Goal: Information Seeking & Learning: Learn about a topic

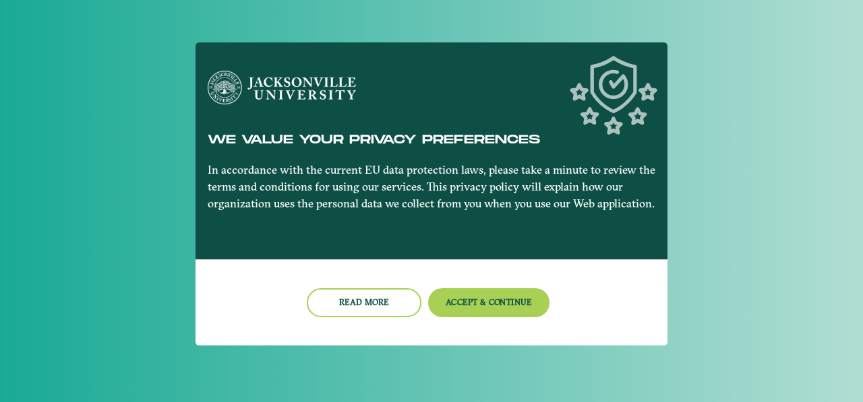
click at [507, 281] on nb-card-footer "Read more Accept & Continue" at bounding box center [431, 302] width 472 height 86
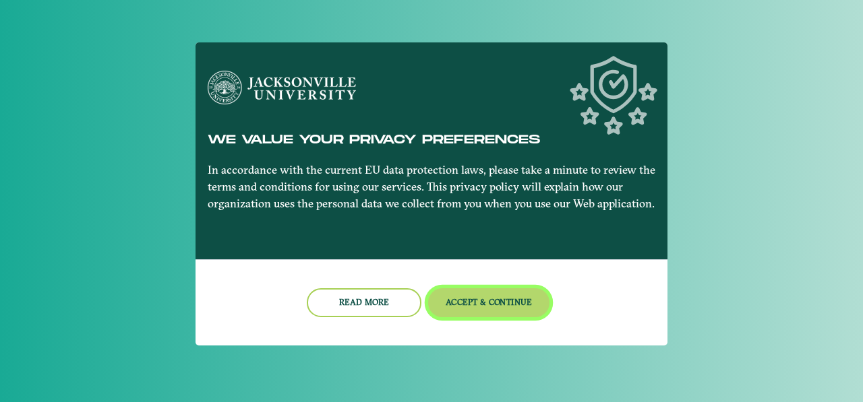
click at [510, 295] on button "Accept & Continue" at bounding box center [489, 302] width 122 height 29
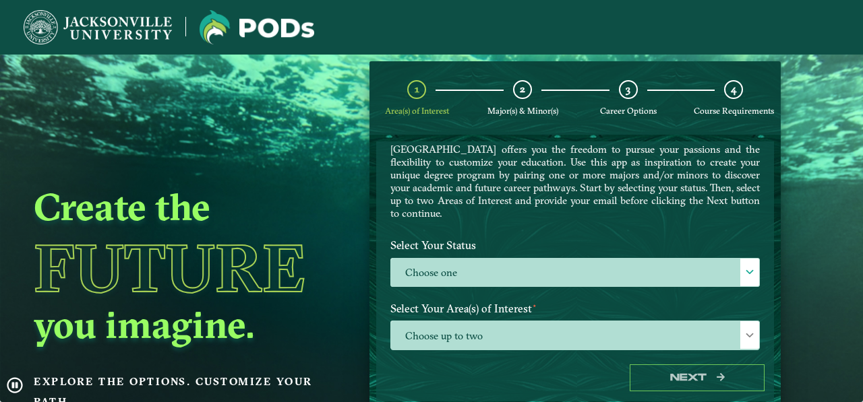
scroll to position [135, 0]
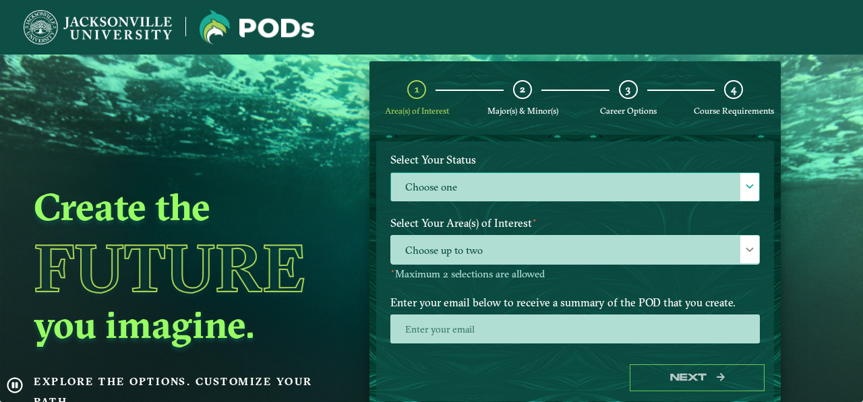
click at [496, 195] on label "Choose one" at bounding box center [575, 187] width 368 height 29
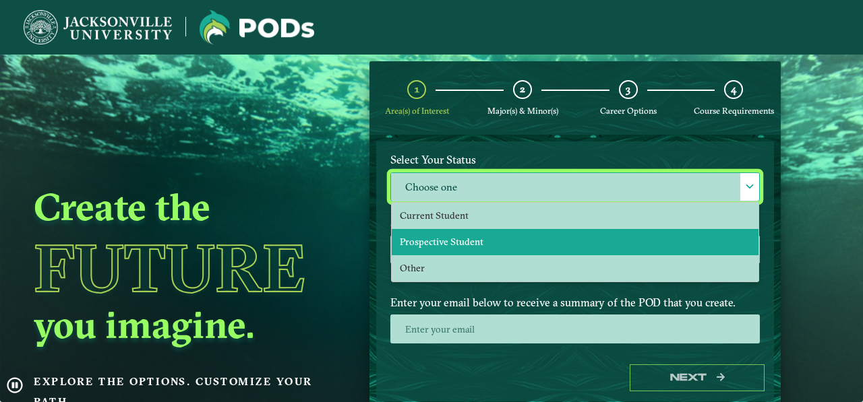
scroll to position [7, 62]
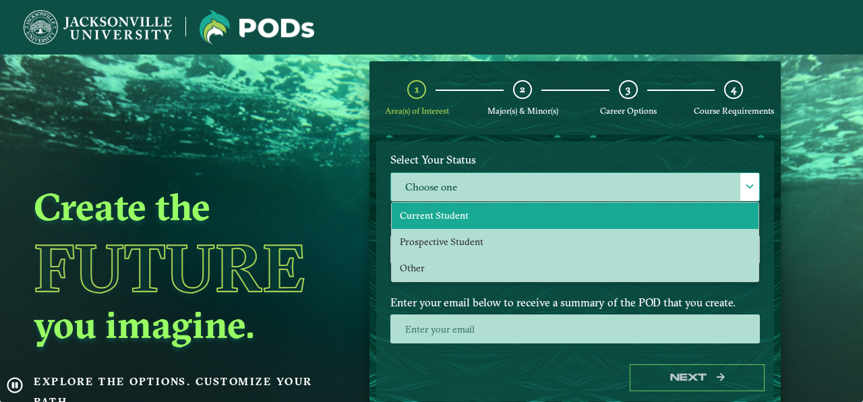
drag, startPoint x: 463, startPoint y: 209, endPoint x: 479, endPoint y: 219, distance: 19.1
click at [462, 209] on li "Current Student" at bounding box center [575, 216] width 367 height 26
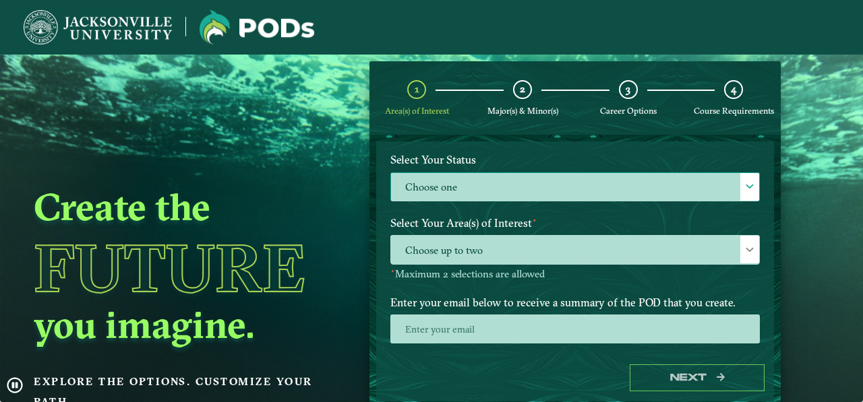
select select "[object Object]"
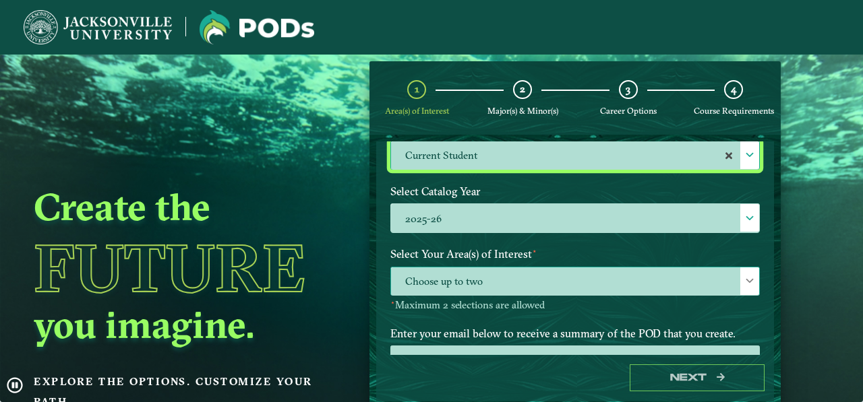
scroll to position [180, 0]
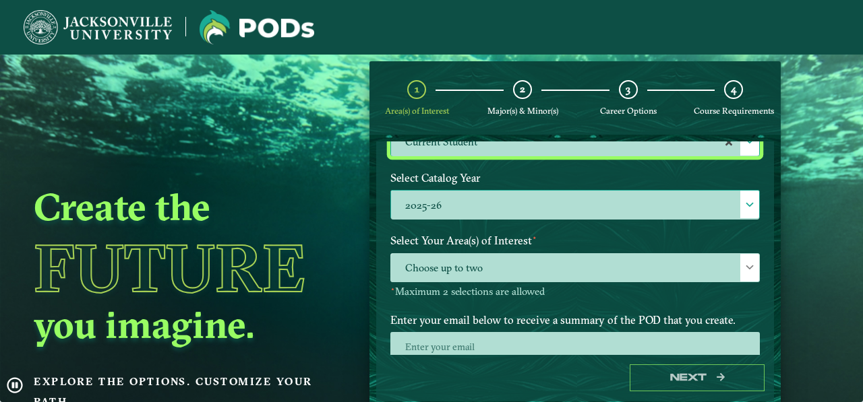
click at [498, 209] on label "2025-26" at bounding box center [575, 205] width 368 height 29
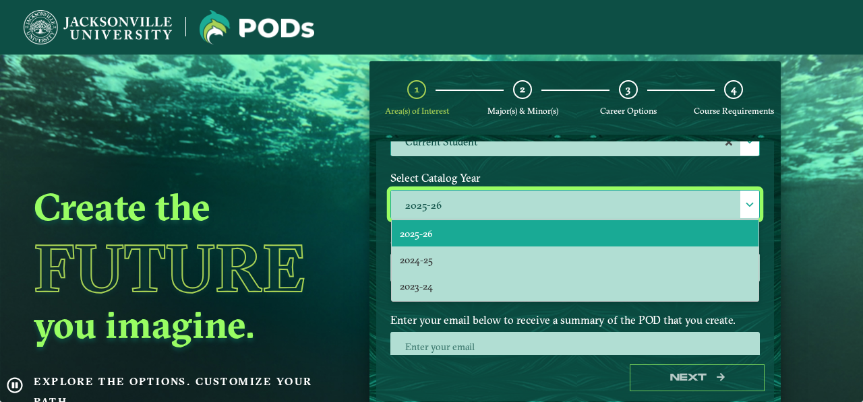
scroll to position [7, 62]
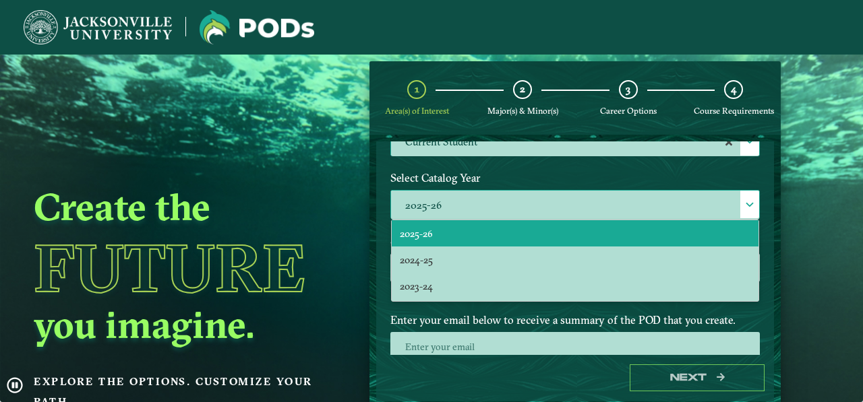
click at [497, 209] on label "2025-26" at bounding box center [575, 205] width 368 height 29
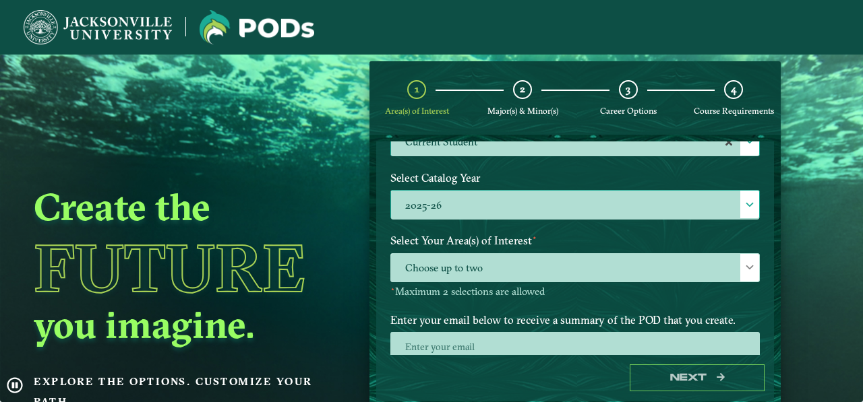
click at [486, 214] on label "2025-26" at bounding box center [575, 205] width 368 height 29
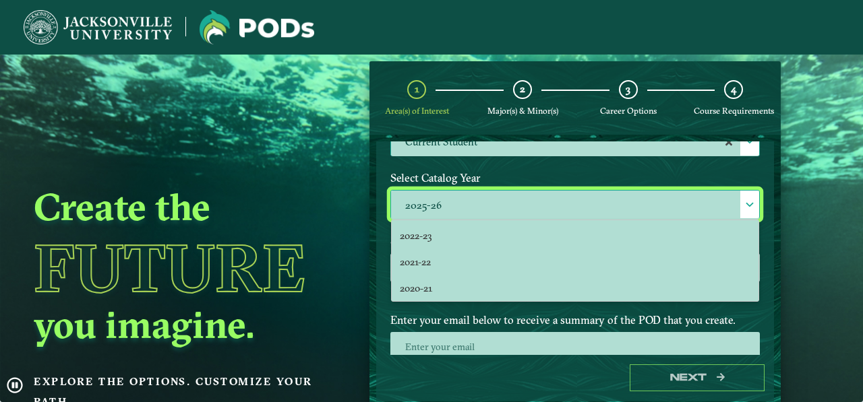
scroll to position [0, 0]
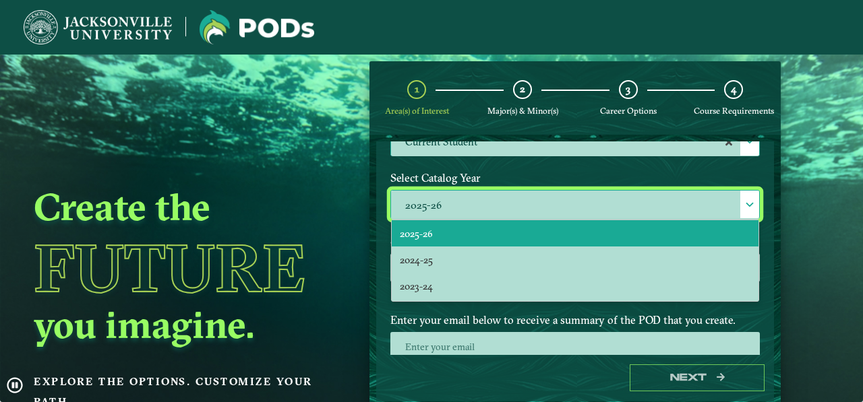
click at [489, 228] on li "2025-26" at bounding box center [575, 233] width 367 height 26
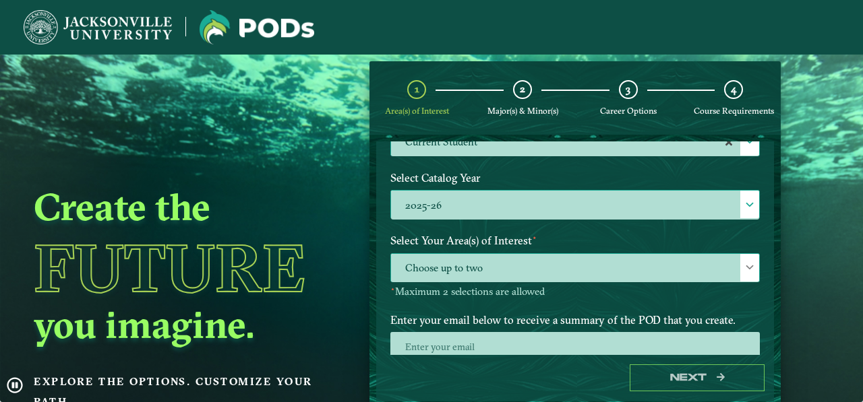
click at [587, 266] on span "Choose up to two" at bounding box center [575, 268] width 368 height 29
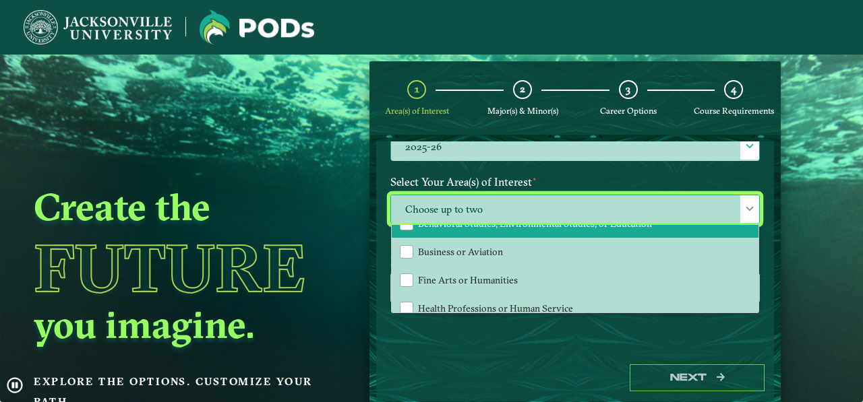
scroll to position [85, 0]
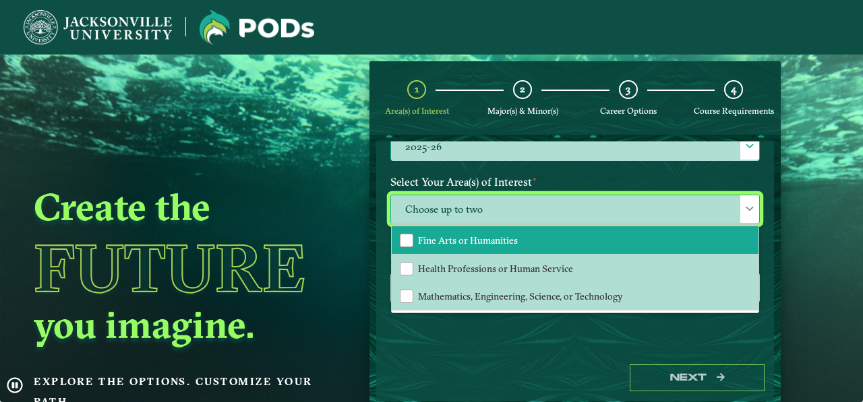
click at [548, 251] on li "Fine Arts or Humanities" at bounding box center [575, 240] width 367 height 28
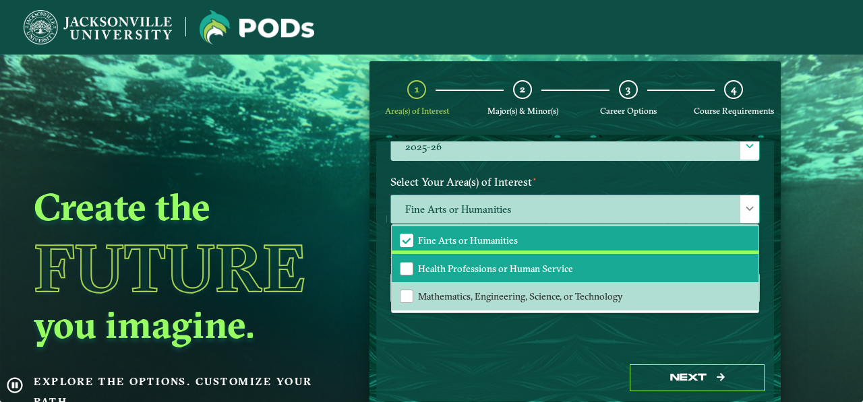
click at [547, 272] on span "Health Professions or Human Service" at bounding box center [495, 269] width 155 height 12
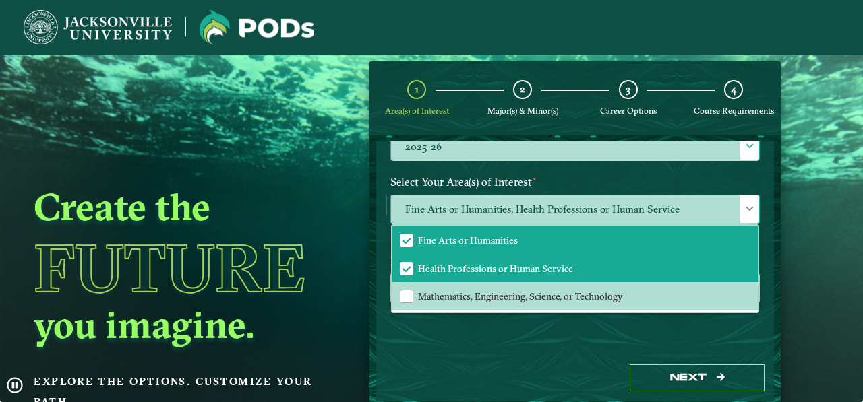
click at [740, 208] on div at bounding box center [749, 209] width 19 height 28
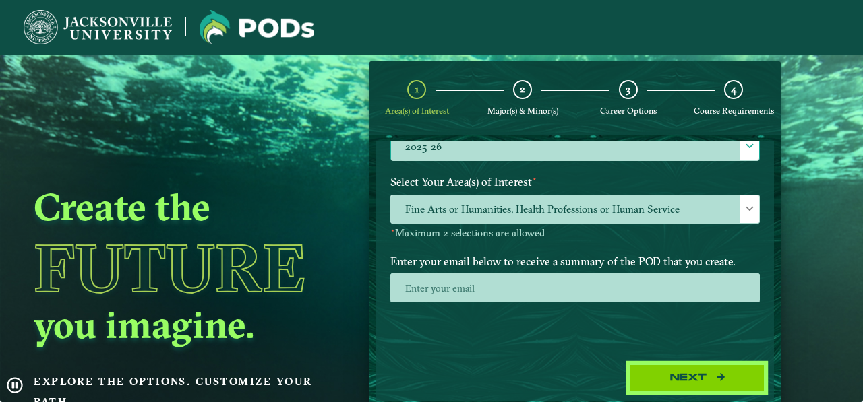
click at [716, 369] on button "Next" at bounding box center [697, 379] width 135 height 28
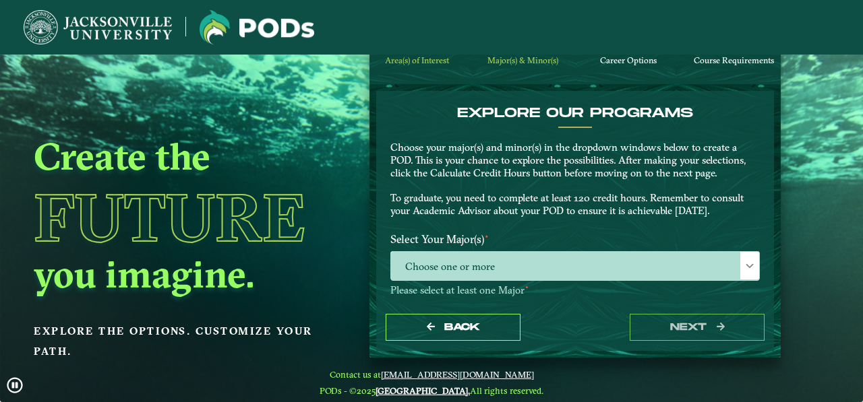
scroll to position [56, 0]
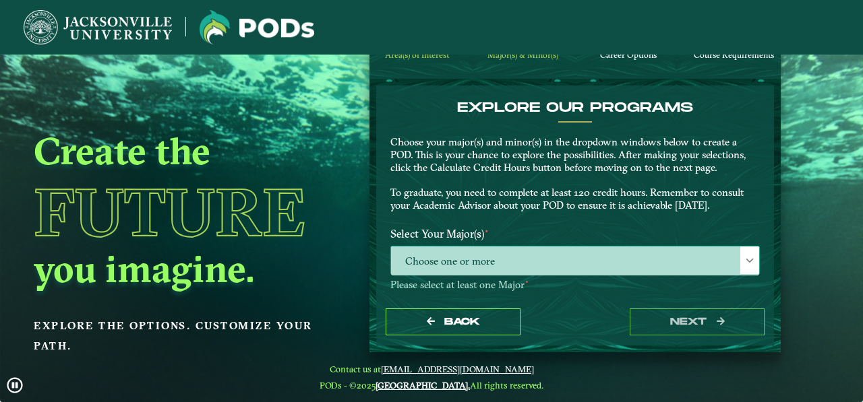
click at [547, 255] on span "Choose one or more" at bounding box center [575, 261] width 368 height 29
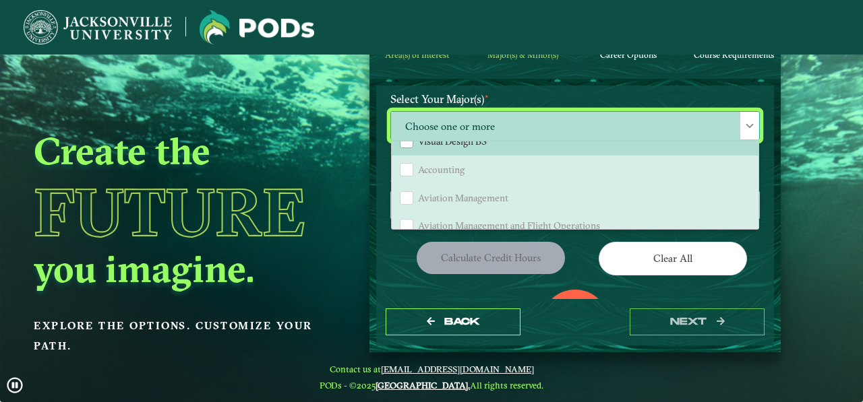
scroll to position [404, 0]
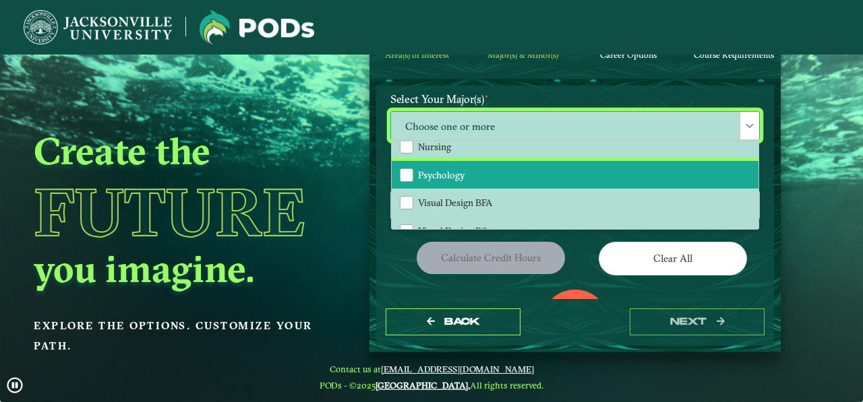
click at [504, 177] on li "Psychology" at bounding box center [575, 175] width 367 height 28
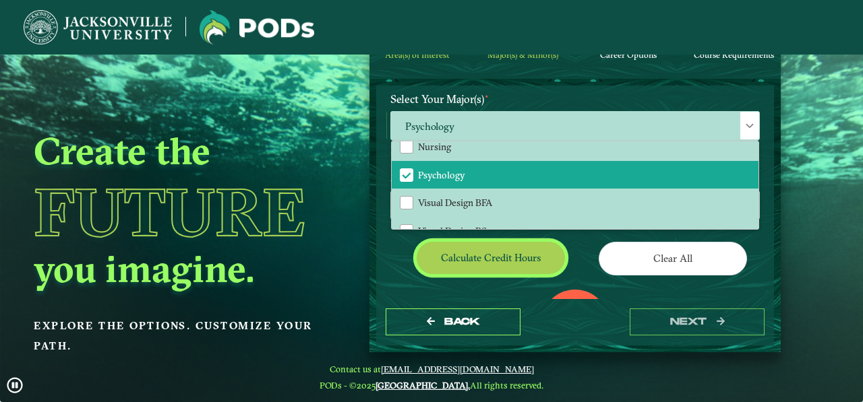
click at [534, 253] on button "Calculate credit hours" at bounding box center [491, 258] width 148 height 32
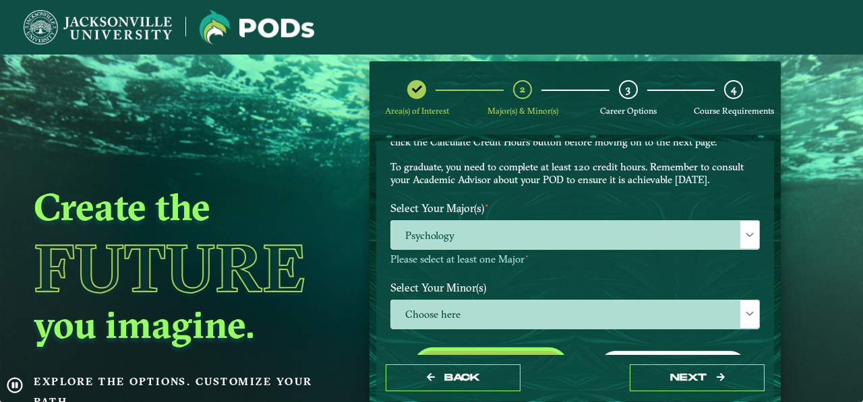
scroll to position [80, 0]
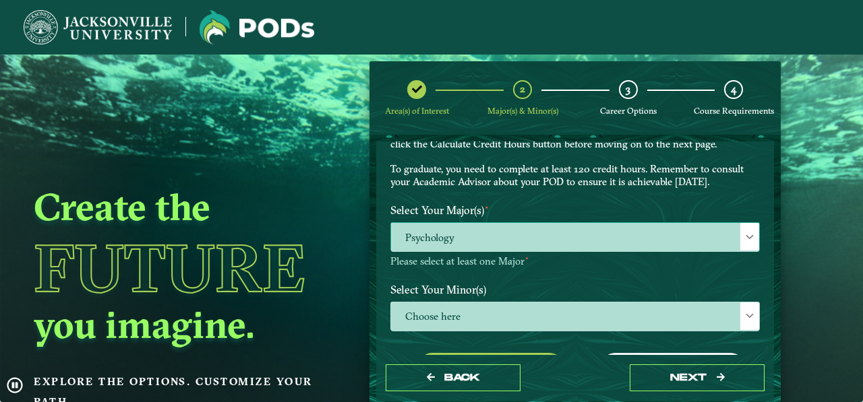
click at [740, 235] on div at bounding box center [749, 237] width 19 height 28
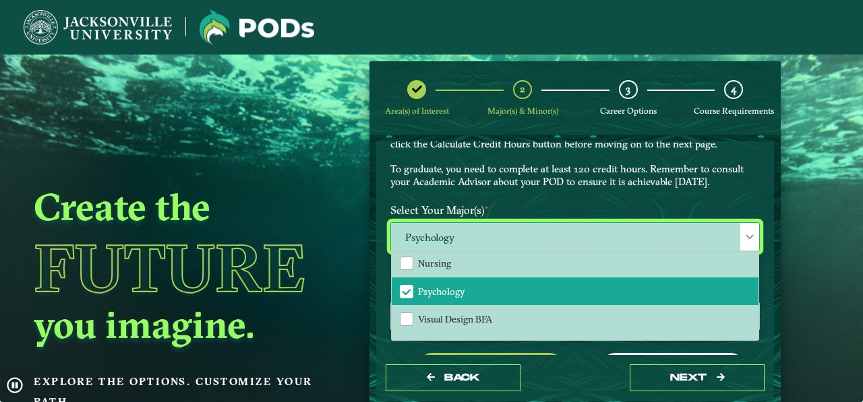
scroll to position [404, 0]
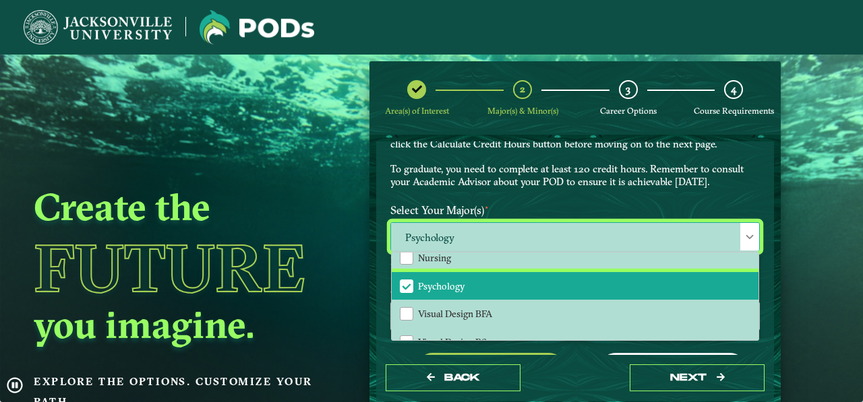
click at [546, 276] on li "Psychology" at bounding box center [575, 286] width 367 height 28
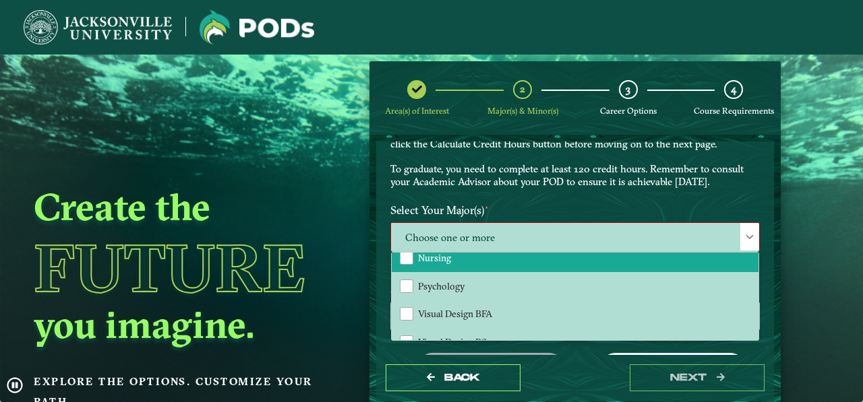
click at [537, 258] on li "Nursing" at bounding box center [575, 258] width 367 height 28
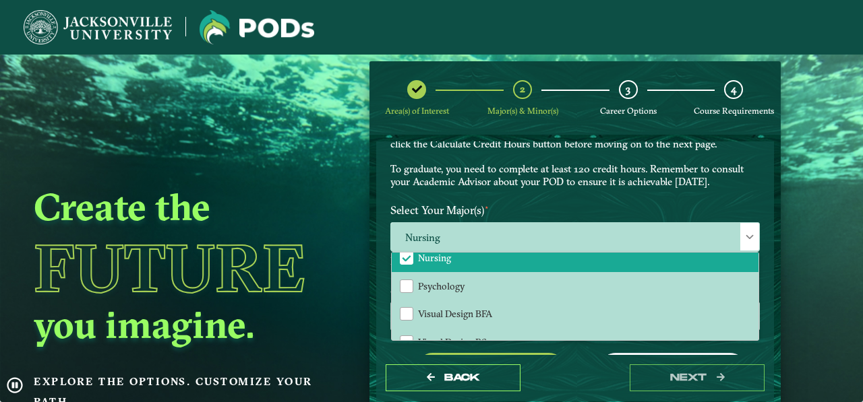
click at [673, 190] on div "EXPLORE OUR PROGRAMS Choose your major(s) and minor(s) in the dropdown windows …" at bounding box center [575, 137] width 390 height 122
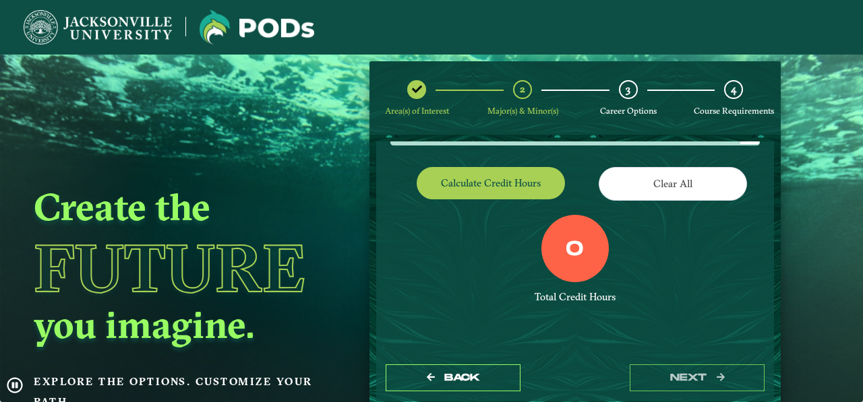
scroll to position [273, 0]
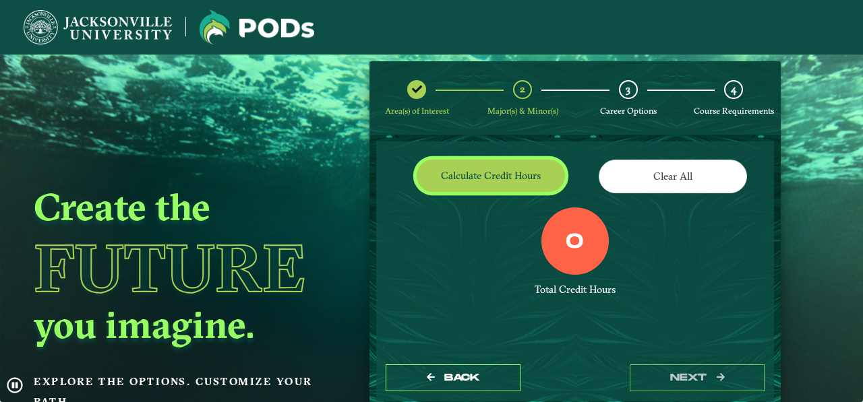
click at [495, 169] on button "Calculate credit hours" at bounding box center [491, 176] width 148 height 32
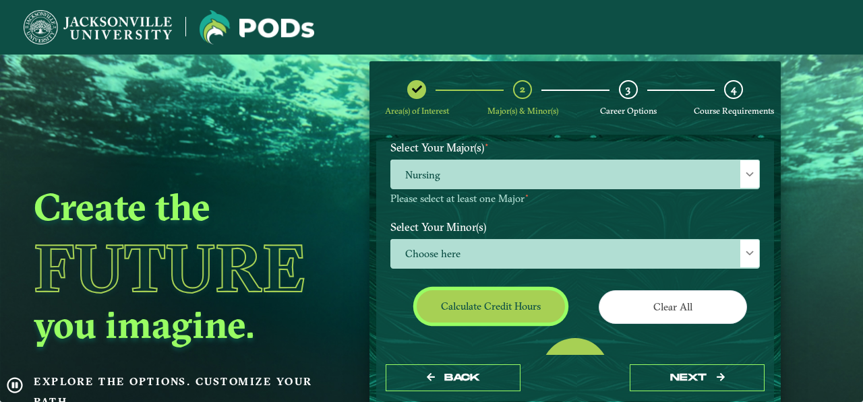
scroll to position [98, 0]
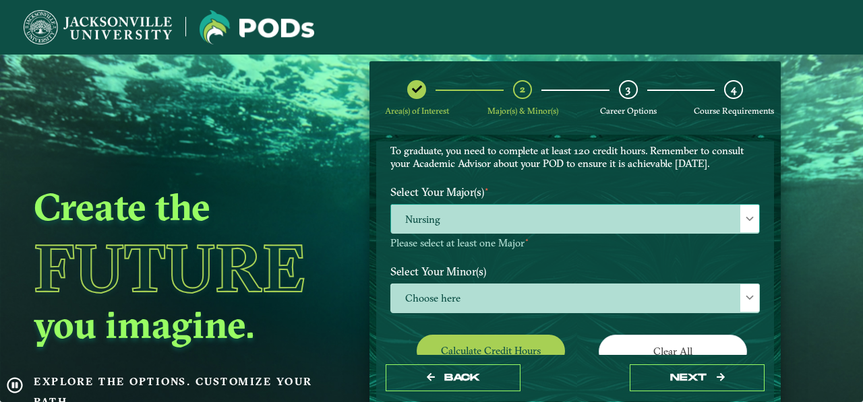
click at [706, 222] on span "Nursing" at bounding box center [575, 219] width 368 height 29
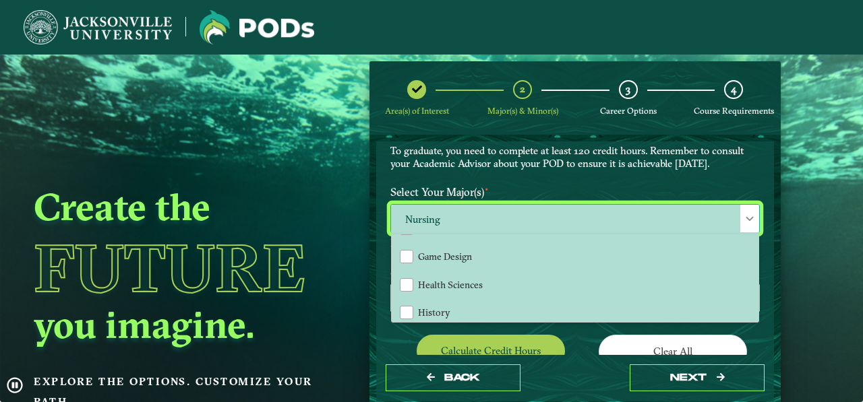
scroll to position [315, 0]
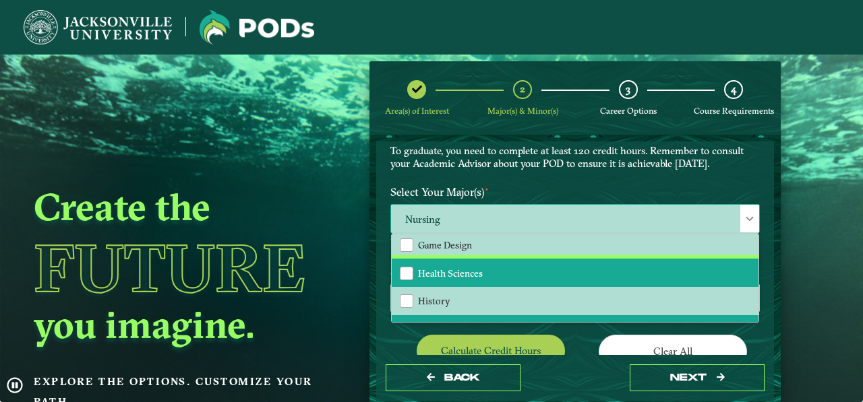
click at [534, 264] on li "Health Sciences" at bounding box center [575, 273] width 367 height 28
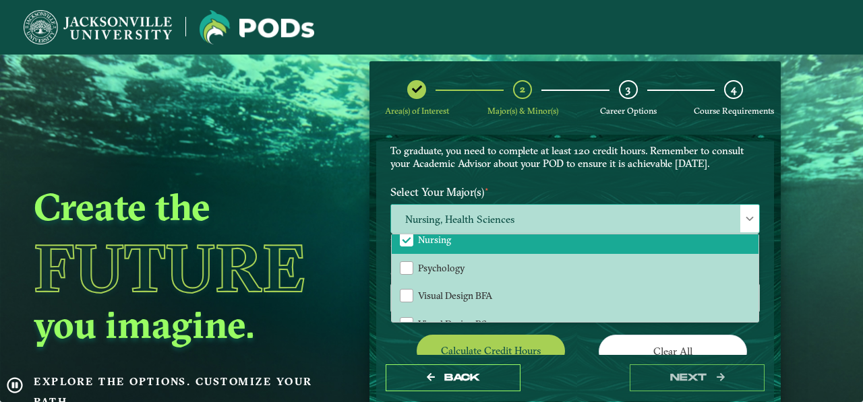
click at [522, 240] on li "Nursing" at bounding box center [575, 240] width 367 height 28
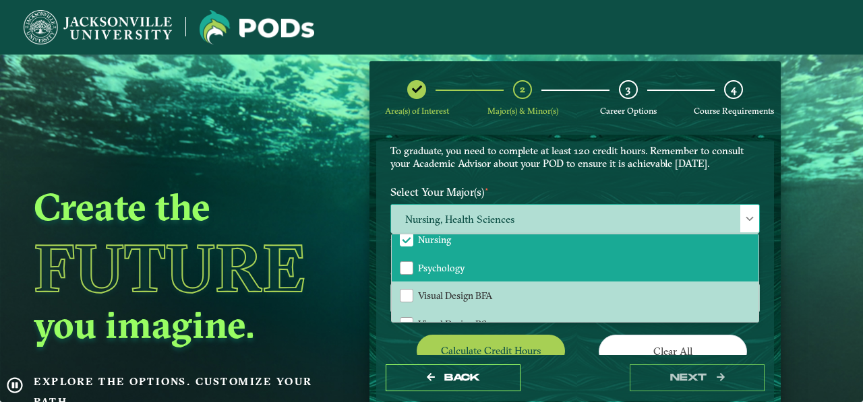
scroll to position [410, 0]
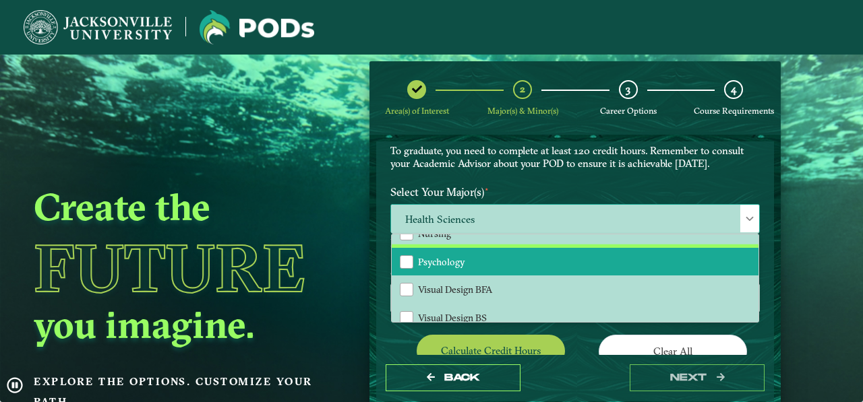
click at [520, 250] on li "Psychology" at bounding box center [575, 262] width 367 height 28
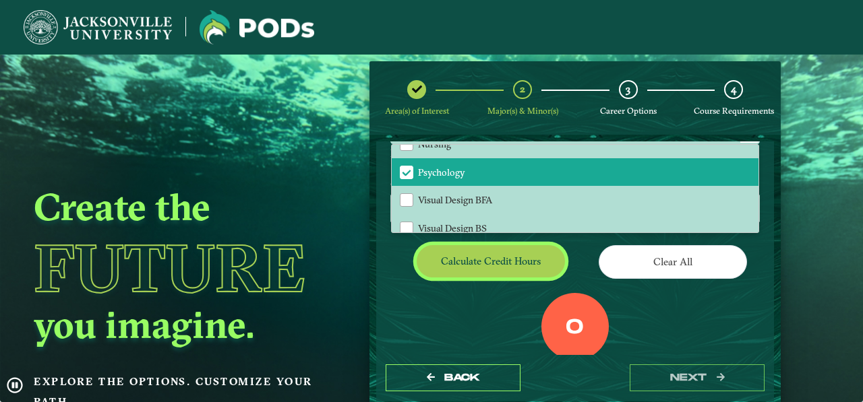
click at [539, 254] on button "Calculate credit hours" at bounding box center [491, 261] width 148 height 32
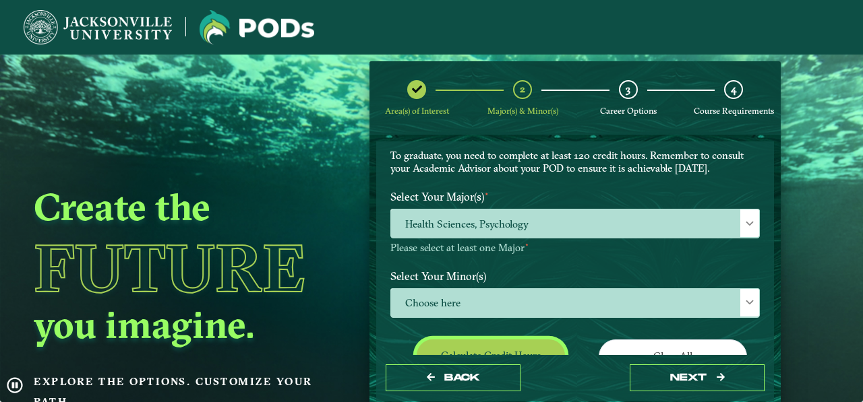
scroll to position [80, 0]
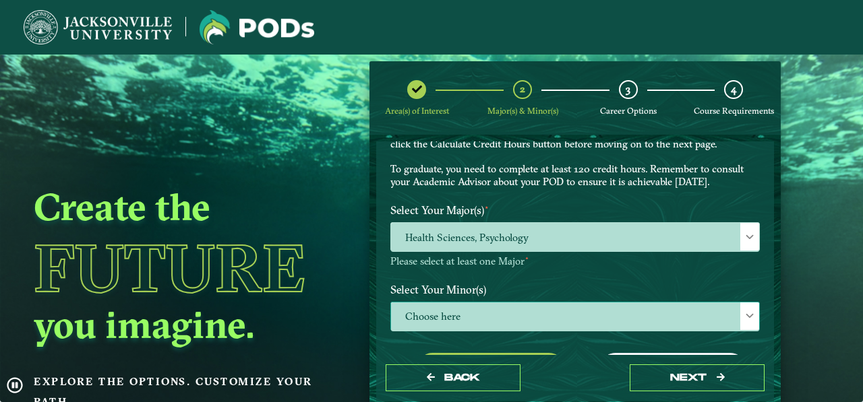
click at [549, 323] on span "Choose here" at bounding box center [575, 317] width 368 height 29
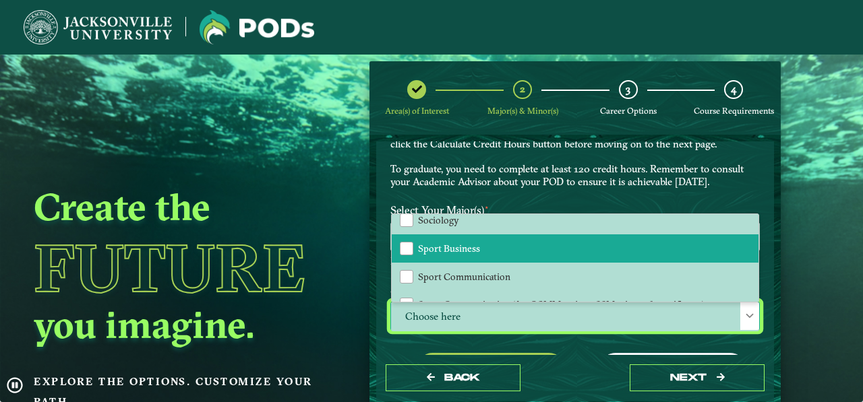
scroll to position [1258, 0]
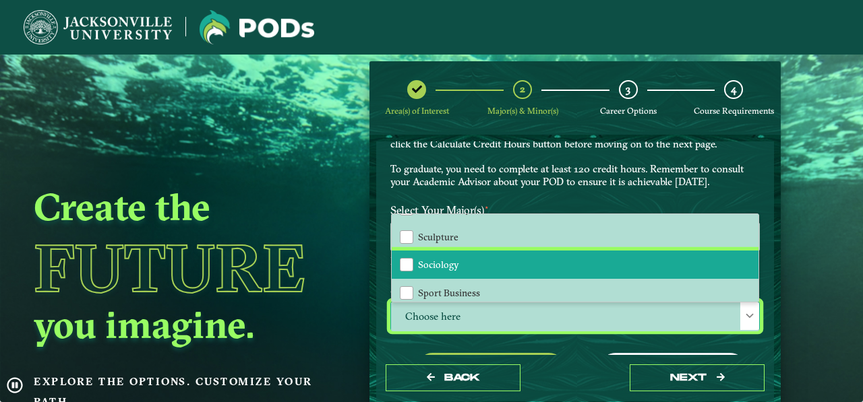
click at [467, 259] on li "Sociology" at bounding box center [575, 265] width 367 height 28
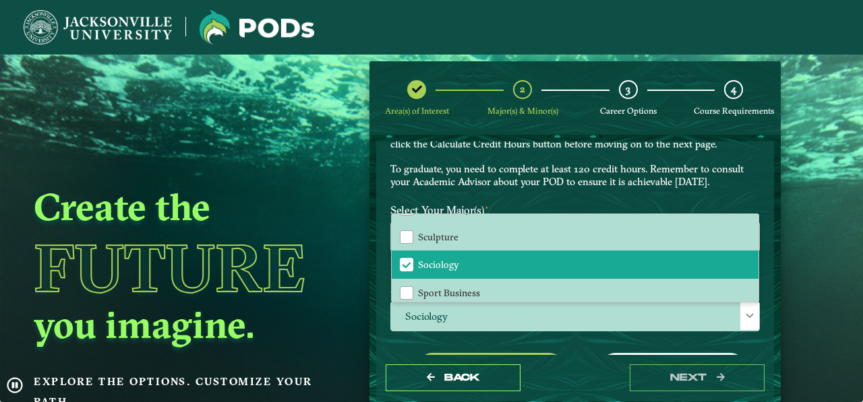
click at [641, 195] on div "EXPLORE OUR PROGRAMS Choose your major(s) and minor(s) in the dropdown windows …" at bounding box center [575, 137] width 390 height 122
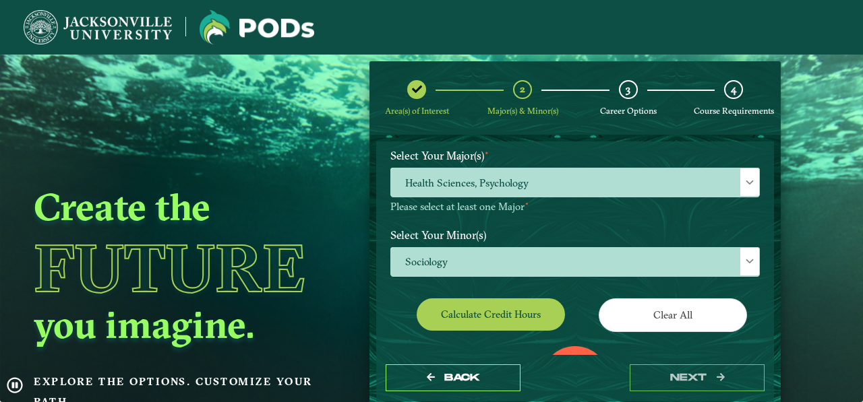
scroll to position [125, 0]
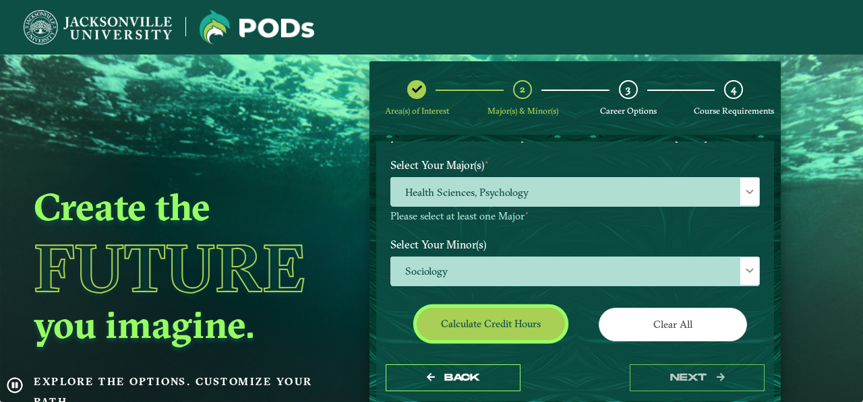
click at [542, 322] on button "Calculate credit hours" at bounding box center [491, 324] width 148 height 32
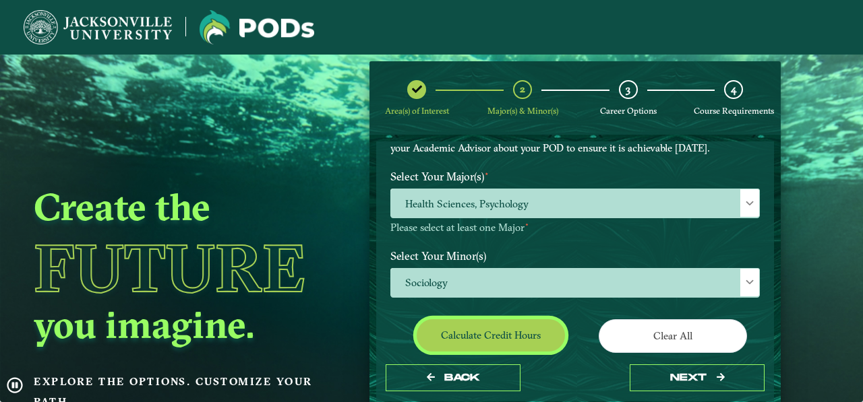
scroll to position [98, 0]
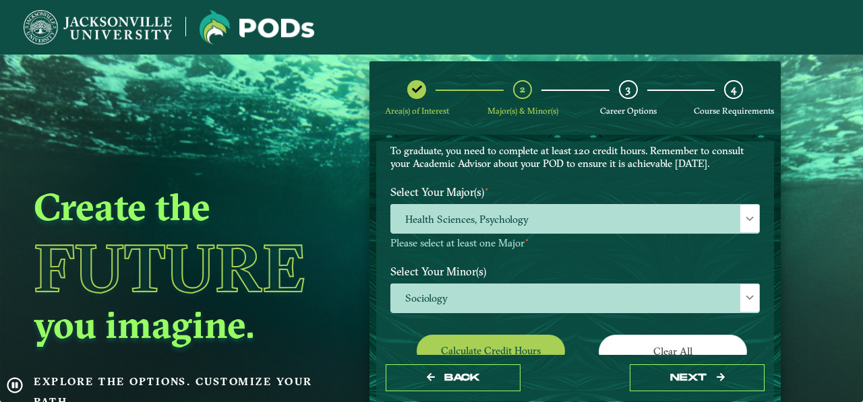
click at [708, 279] on label "Select Your Minor(s)" at bounding box center [575, 271] width 390 height 25
click at [702, 289] on span "Sociology" at bounding box center [575, 298] width 368 height 29
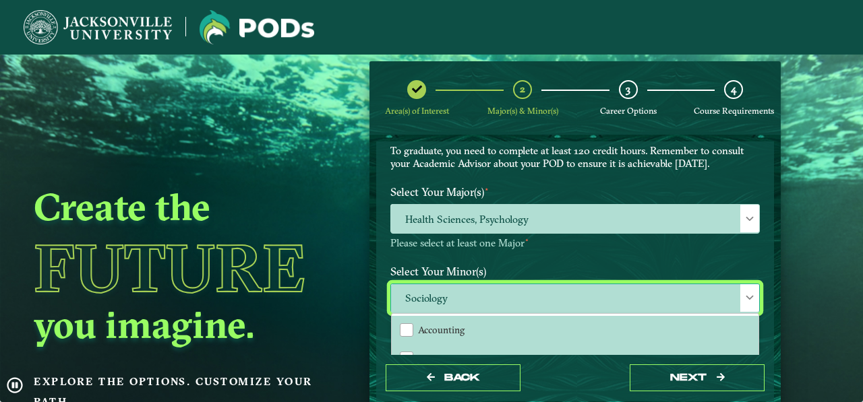
click at [664, 286] on span "Sociology" at bounding box center [575, 298] width 368 height 29
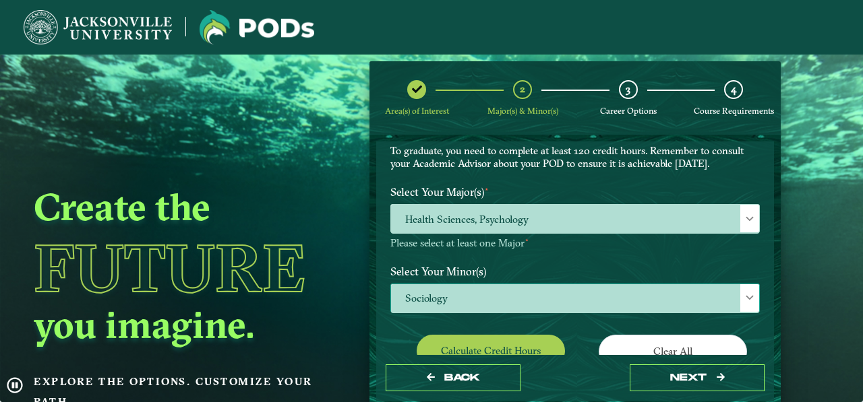
click at [661, 286] on span "Sociology" at bounding box center [575, 298] width 368 height 29
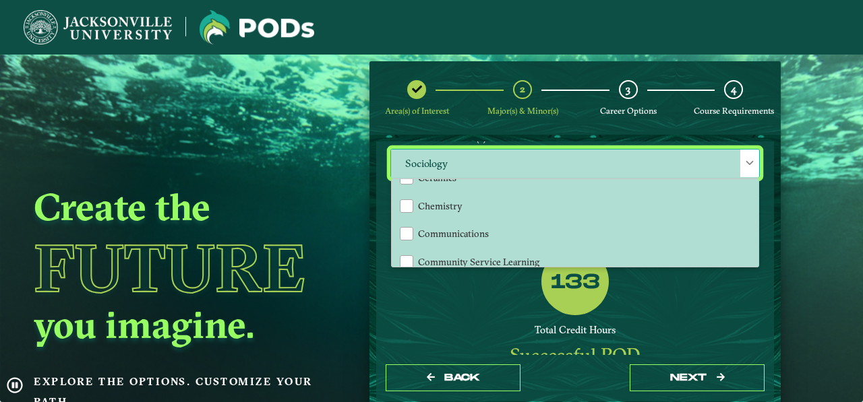
scroll to position [359, 0]
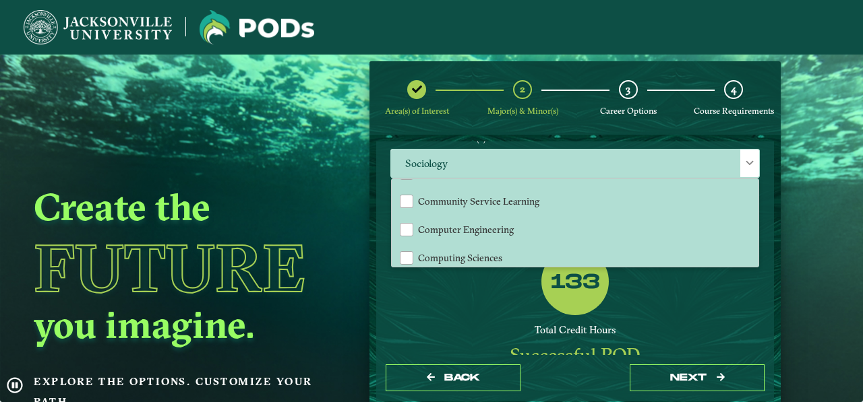
click at [541, 305] on div "133" at bounding box center [574, 281] width 67 height 67
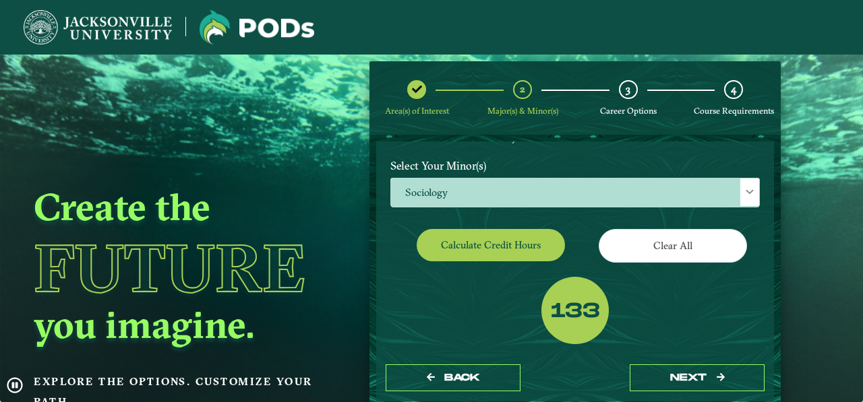
scroll to position [187, 0]
